Goal: Task Accomplishment & Management: Manage account settings

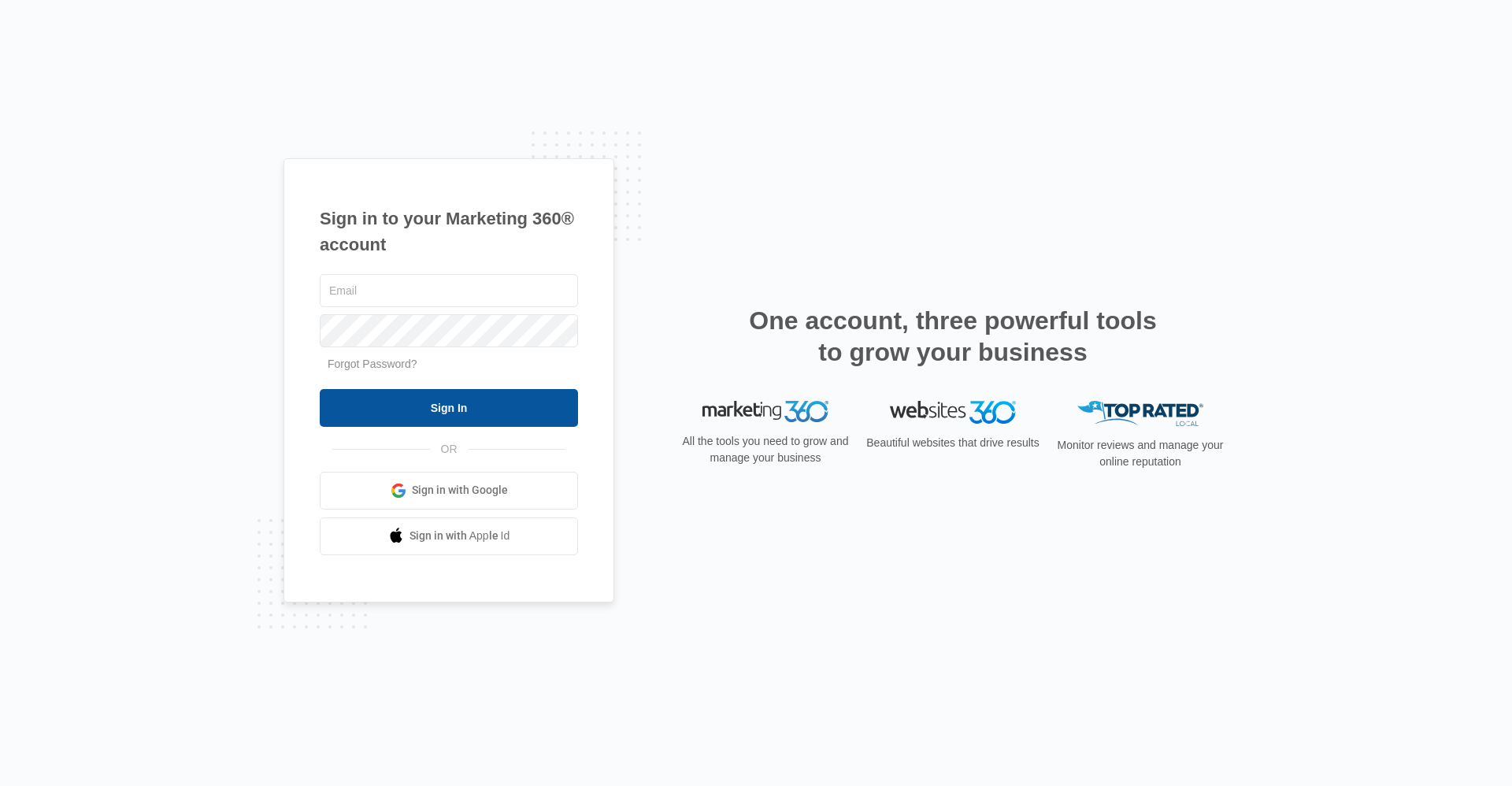
type input "[EMAIL_ADDRESS][DOMAIN_NAME]"
click at [494, 419] on input "Sign In" at bounding box center [449, 408] width 258 height 37
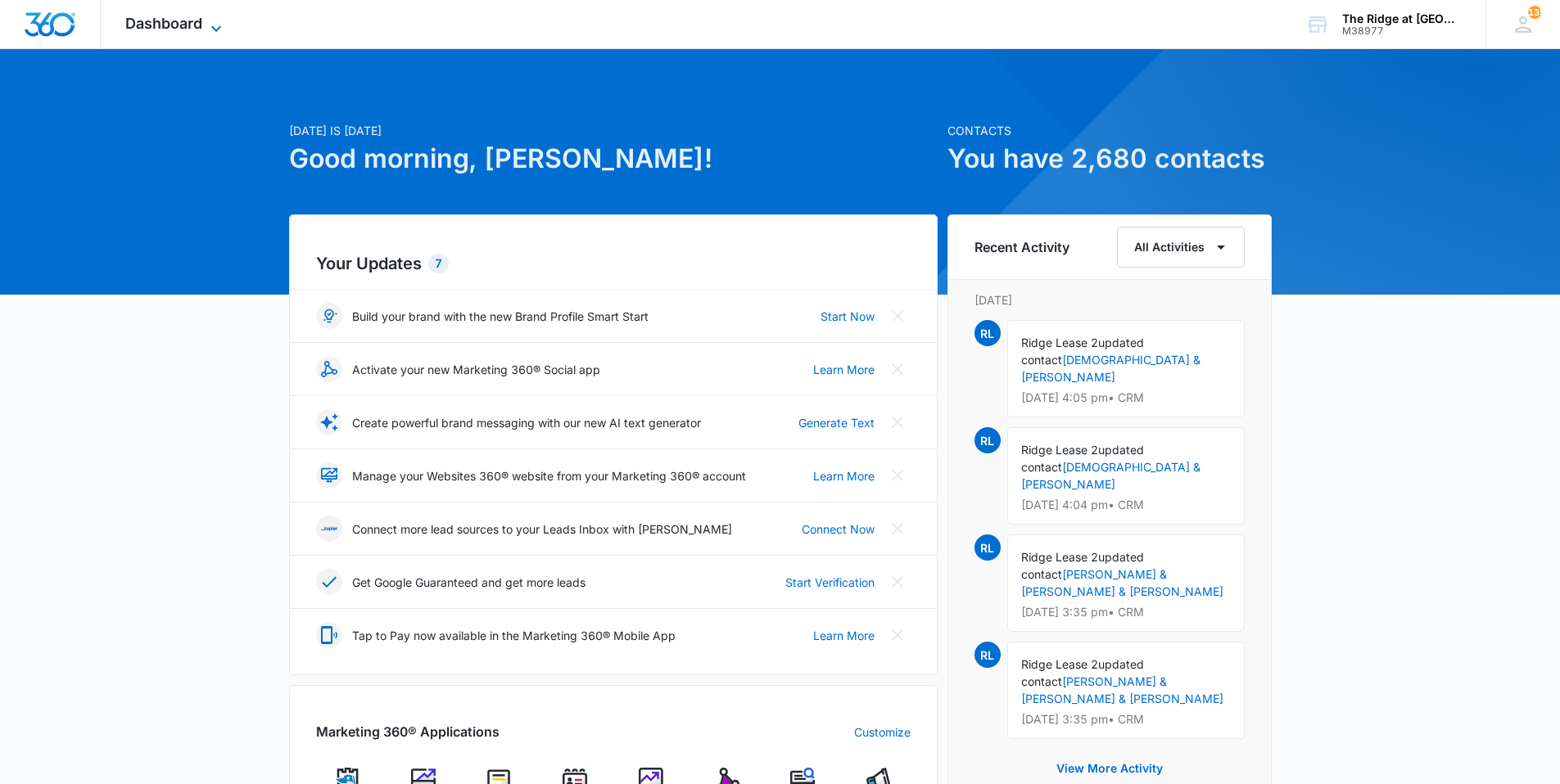
click at [153, 31] on span "Dashboard" at bounding box center [163, 23] width 77 height 18
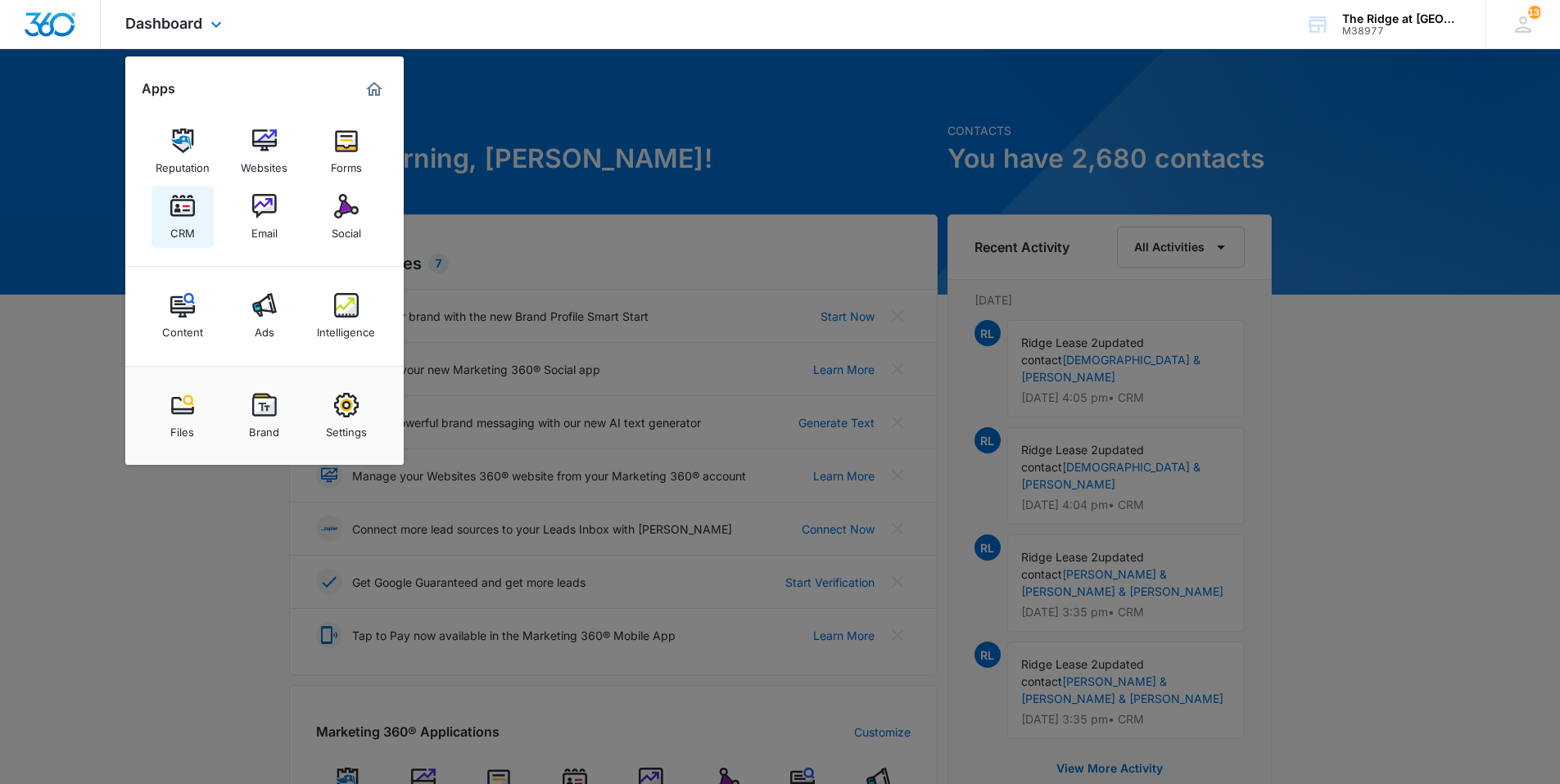
click at [180, 194] on img at bounding box center [182, 206] width 25 height 25
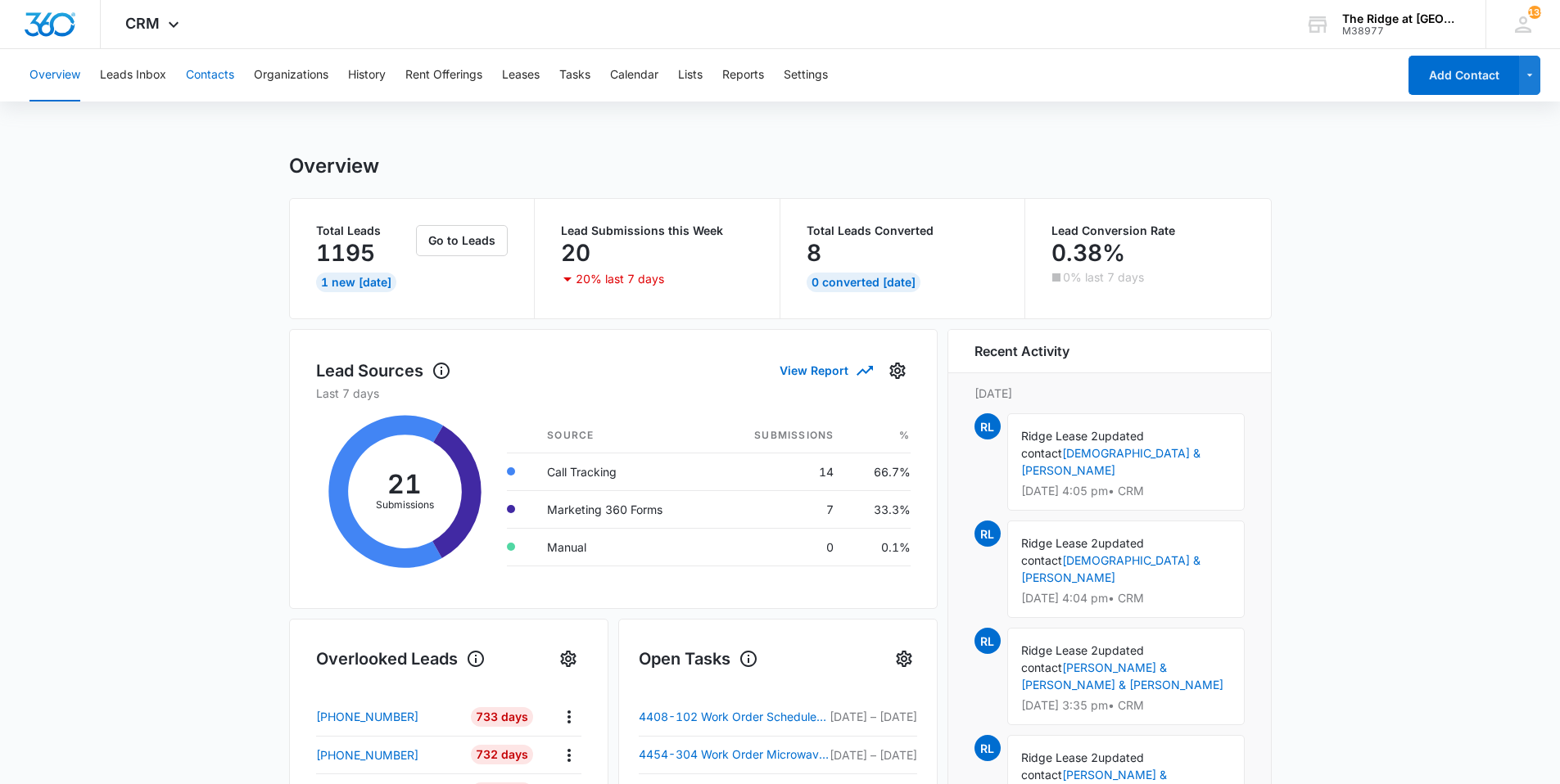
click at [212, 81] on button "Contacts" at bounding box center [210, 75] width 48 height 53
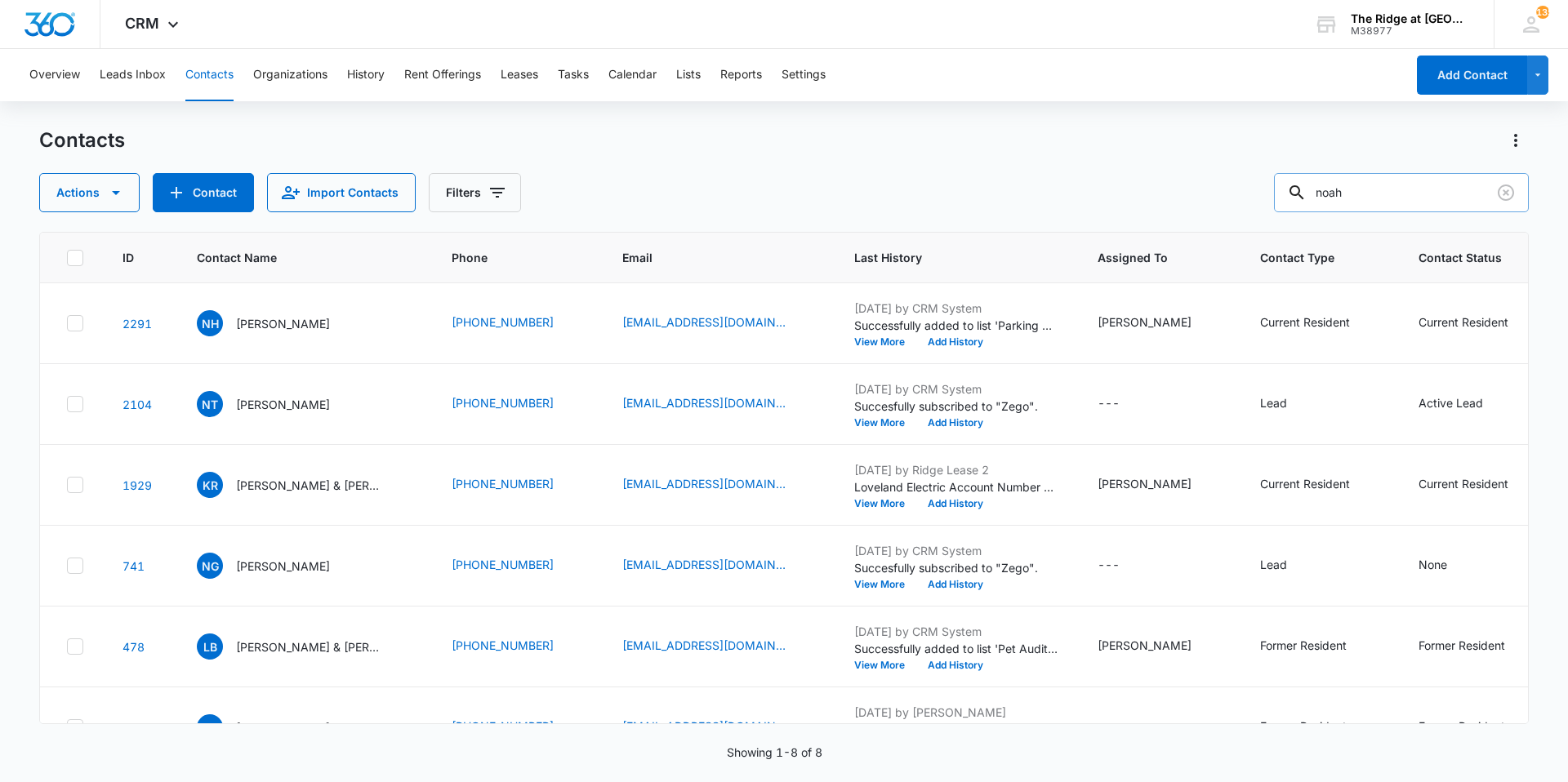
drag, startPoint x: 1389, startPoint y: 200, endPoint x: 1292, endPoint y: 194, distance: 97.2
click at [1293, 194] on input "noah" at bounding box center [1402, 192] width 255 height 39
type input "orr"
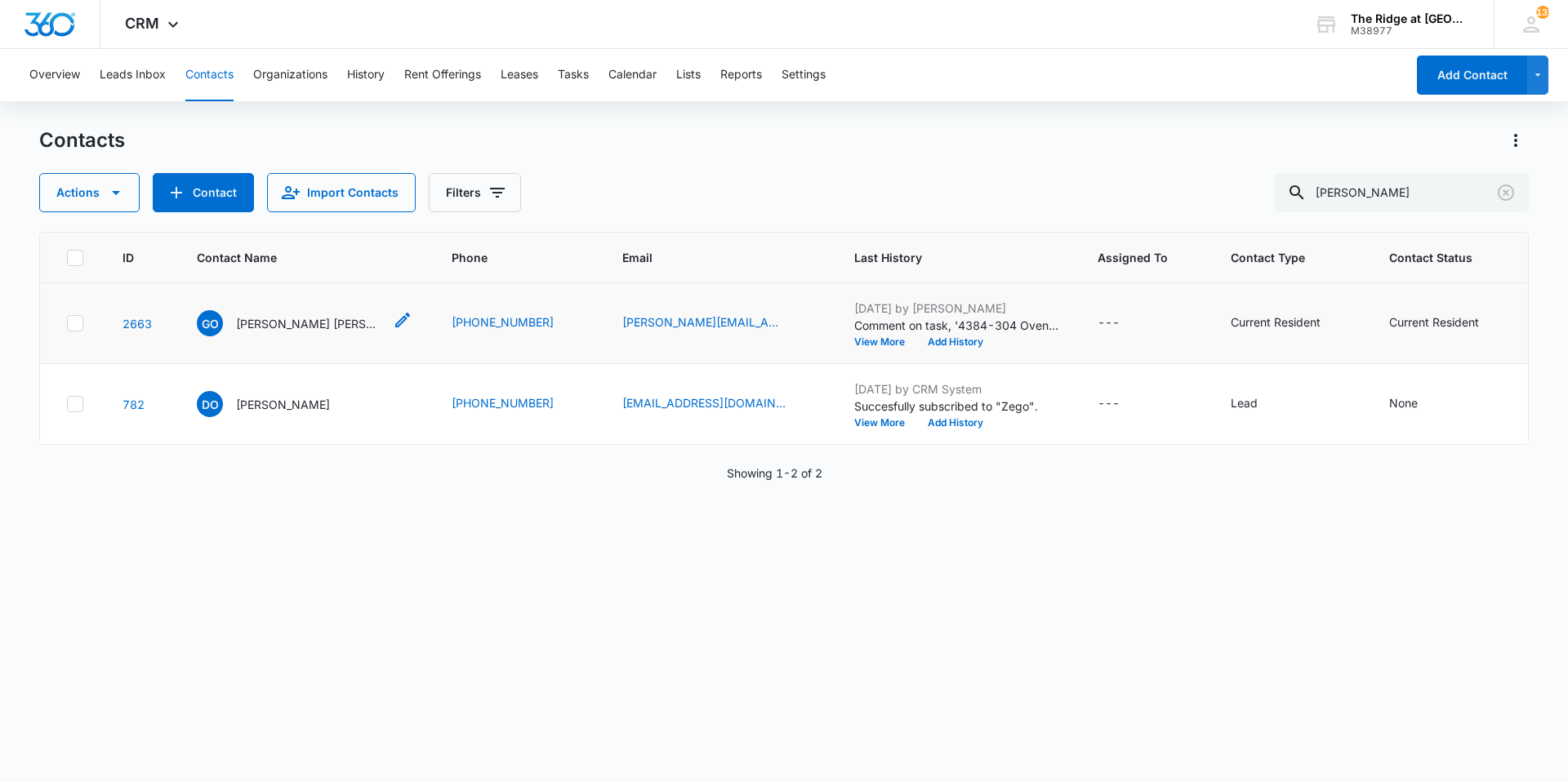
click at [255, 329] on p "Griffin Orr" at bounding box center [309, 323] width 147 height 18
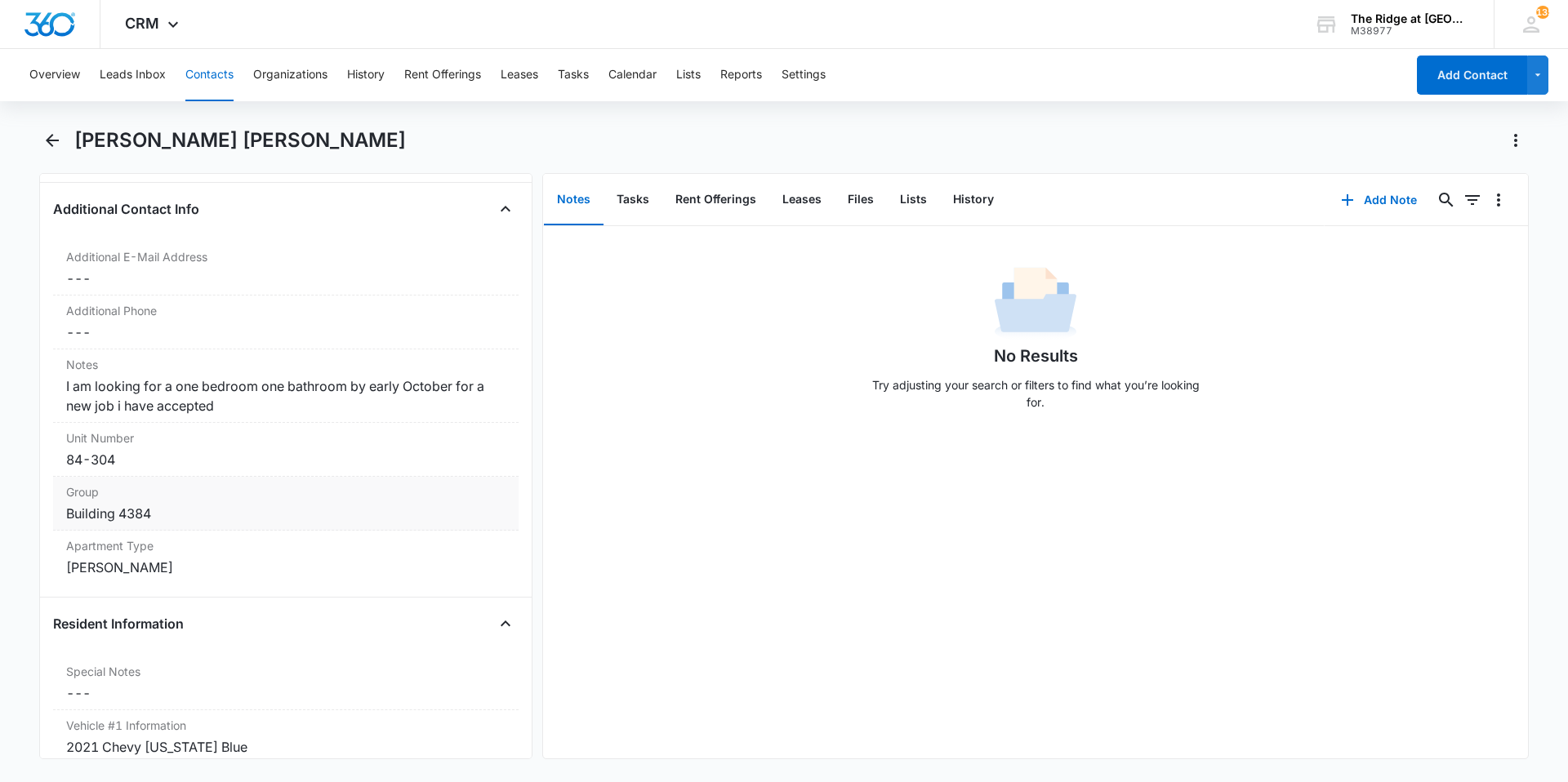
scroll to position [1225, 0]
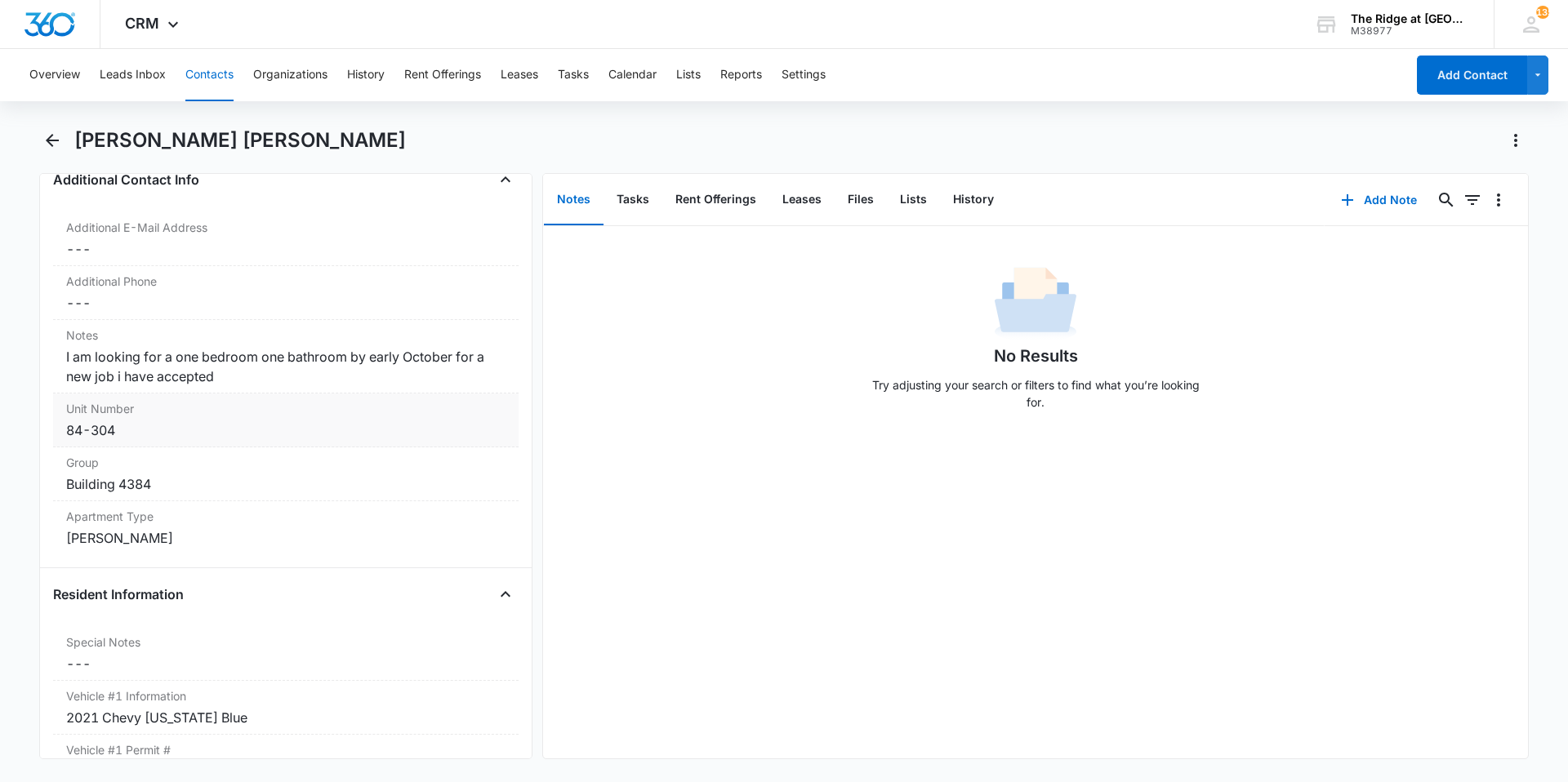
click at [164, 426] on div "84-304" at bounding box center [286, 429] width 440 height 19
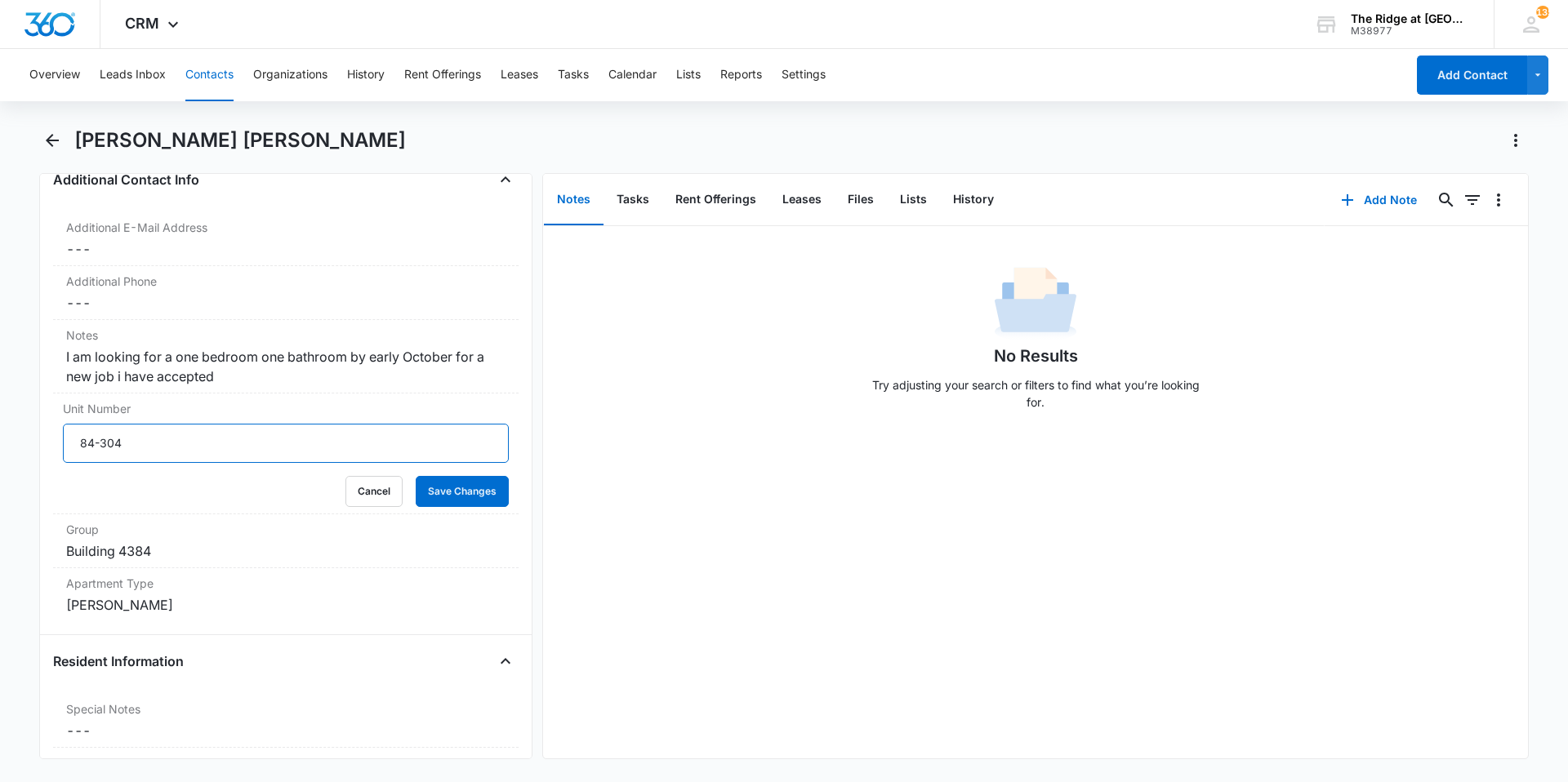
drag, startPoint x: 139, startPoint y: 449, endPoint x: 39, endPoint y: 425, distance: 102.8
click at [39, 425] on div "Remove GO Griffin Orr Contact Info Name Cancel Save Changes Griffin Orr Phone C…" at bounding box center [285, 465] width 493 height 586
type input "541-84304"
click at [416, 476] on button "Save Changes" at bounding box center [462, 492] width 93 height 31
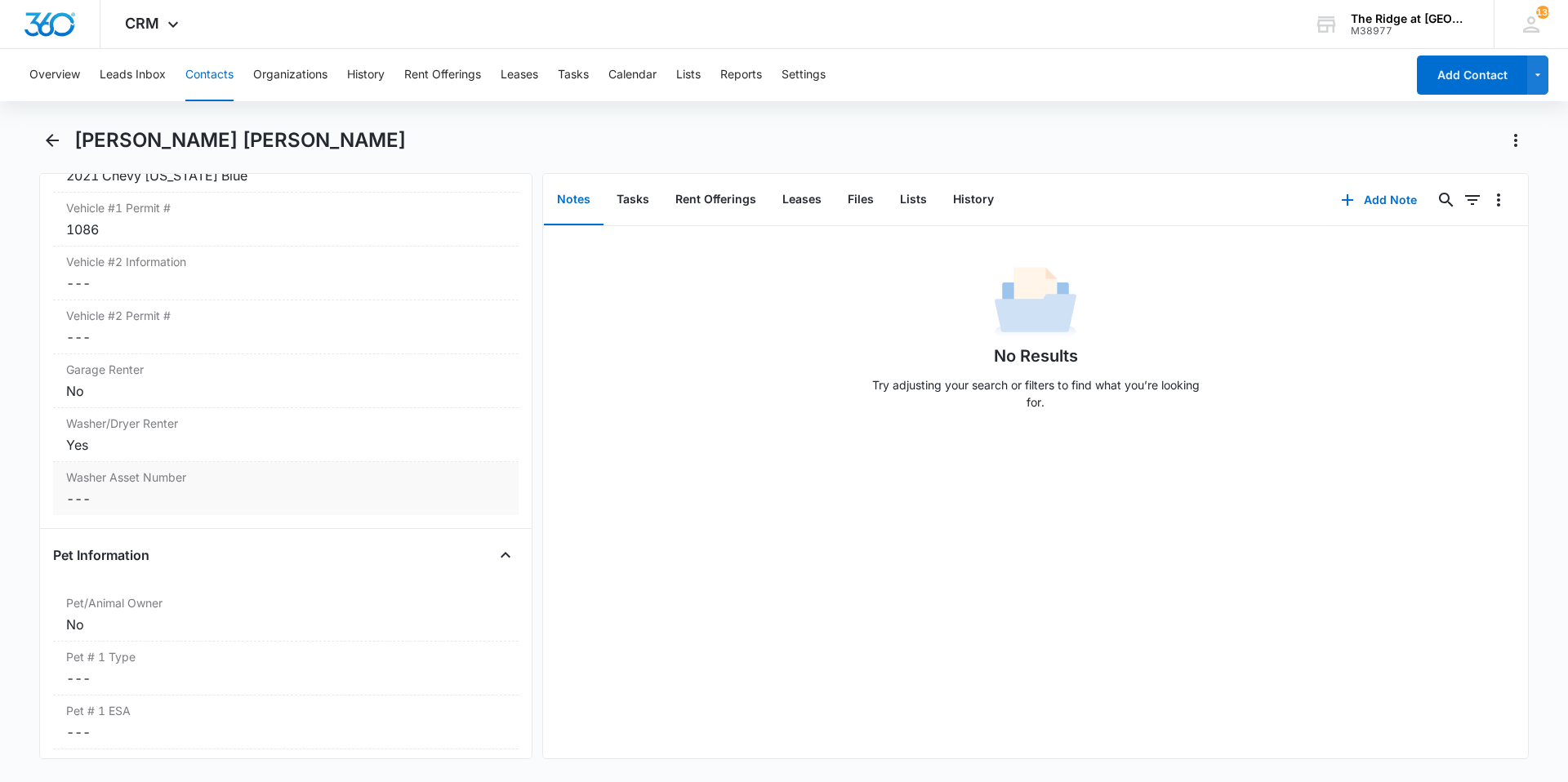
scroll to position [1797, 0]
